Goal: Task Accomplishment & Management: Manage account settings

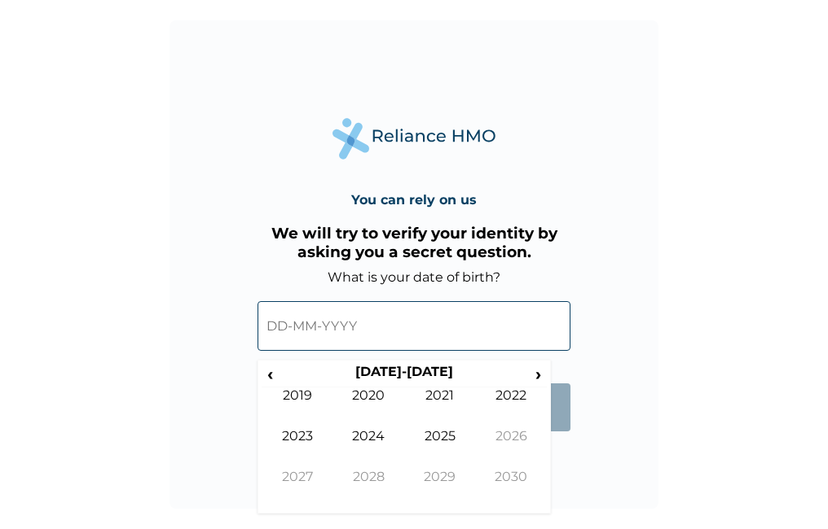
click at [353, 334] on input "text" at bounding box center [413, 326] width 313 height 50
click at [269, 375] on span "‹" at bounding box center [269, 374] width 17 height 20
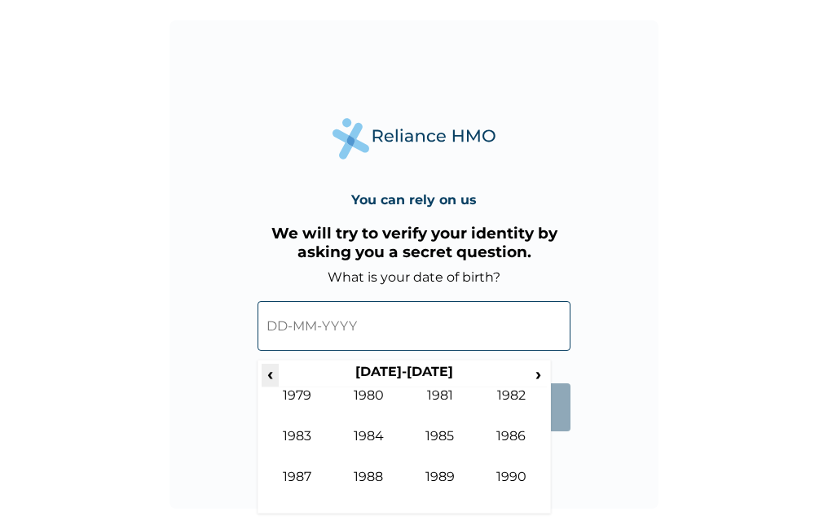
click at [269, 375] on span "‹" at bounding box center [269, 374] width 17 height 20
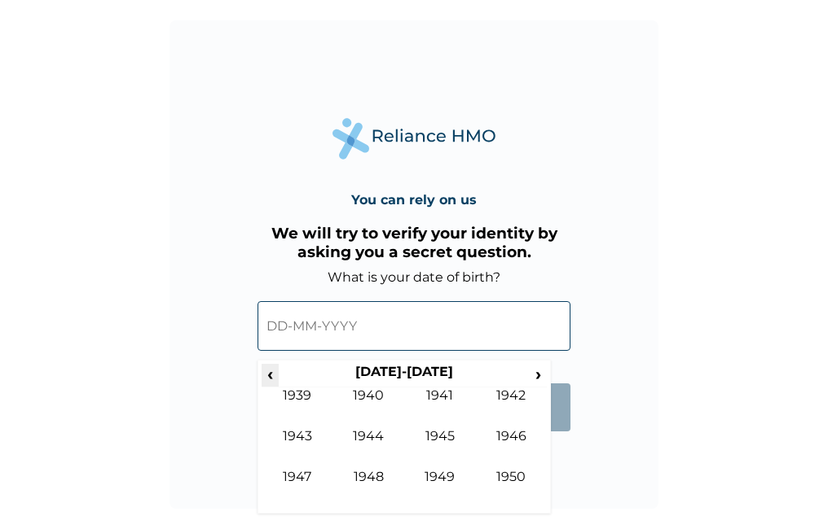
click at [269, 375] on span "‹" at bounding box center [269, 374] width 17 height 20
click at [537, 375] on span "›" at bounding box center [538, 374] width 18 height 20
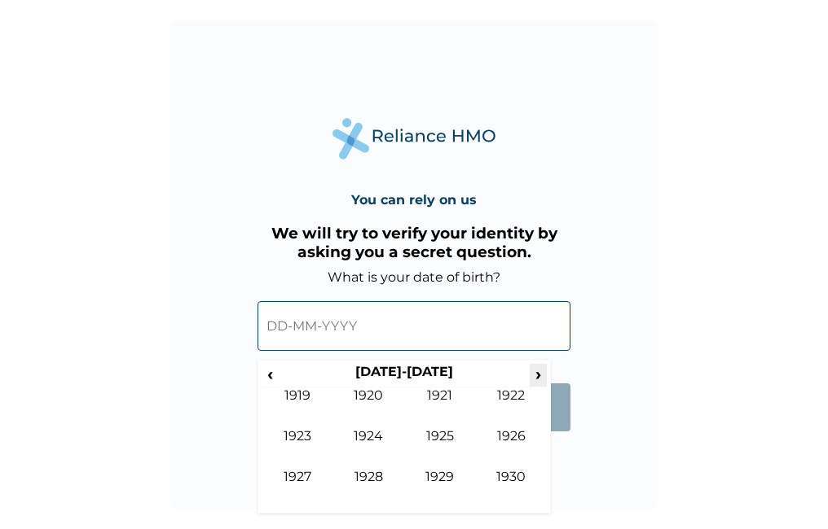
click at [537, 375] on span "›" at bounding box center [538, 374] width 18 height 20
click at [536, 375] on span "›" at bounding box center [538, 374] width 18 height 20
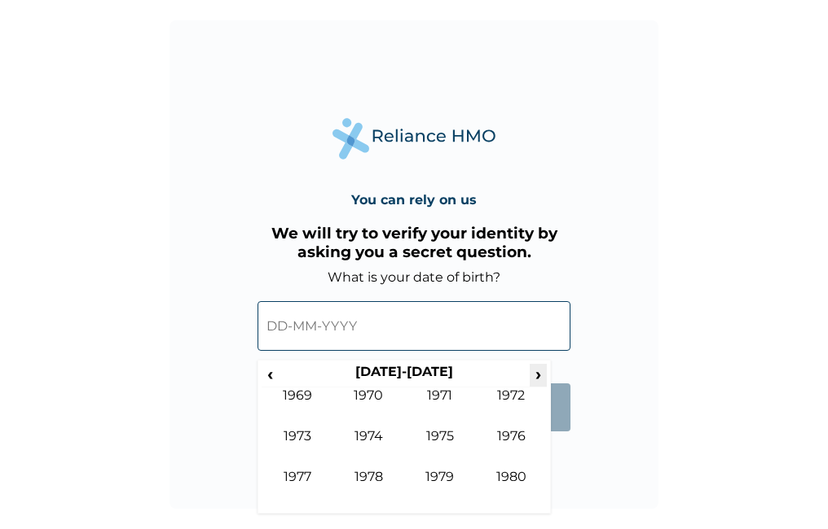
click at [536, 375] on span "›" at bounding box center [538, 374] width 18 height 20
click at [451, 486] on td "1989" at bounding box center [440, 489] width 72 height 41
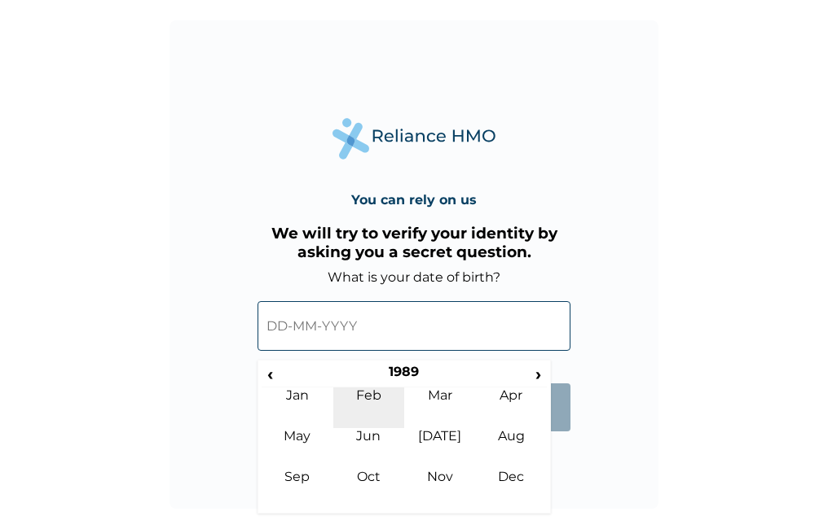
click at [371, 392] on td "Feb" at bounding box center [369, 408] width 72 height 41
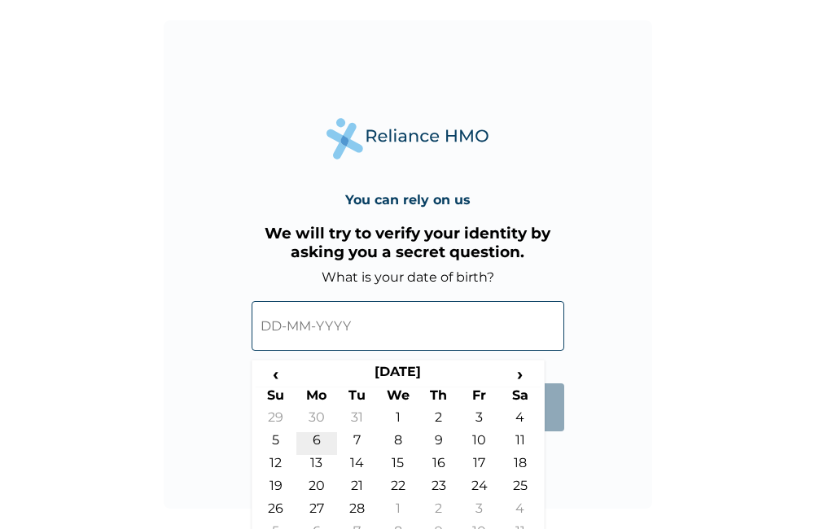
click at [324, 441] on td "6" at bounding box center [316, 443] width 41 height 23
type input "[DATE]"
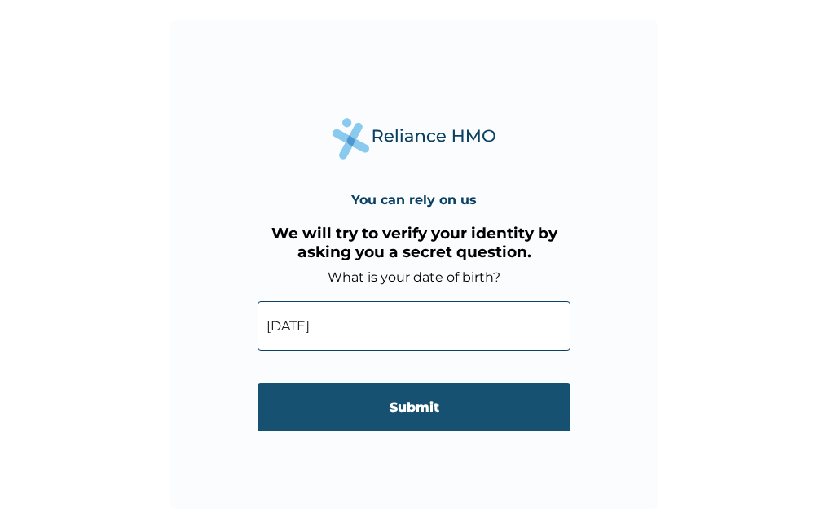
click at [384, 430] on input "Submit" at bounding box center [413, 408] width 313 height 48
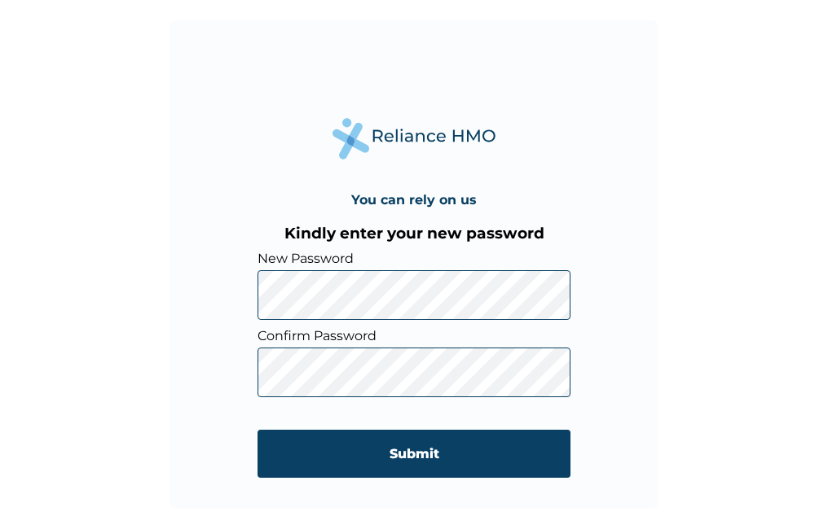
click at [406, 459] on input "Submit" at bounding box center [413, 454] width 313 height 48
